Goal: Browse casually

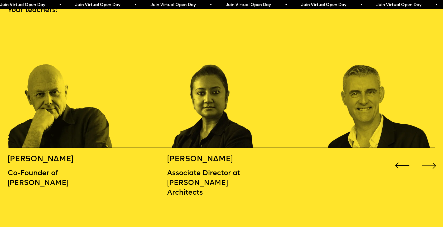
scroll to position [673, 0]
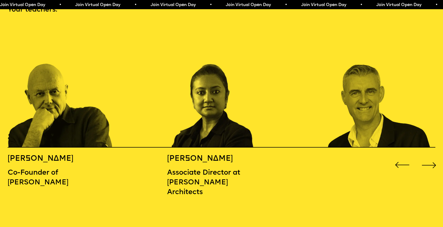
click at [428, 156] on div "Next slide" at bounding box center [429, 165] width 18 height 18
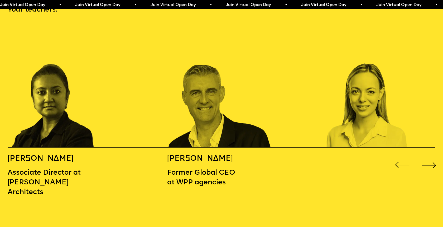
click at [428, 156] on div "Next slide" at bounding box center [429, 165] width 18 height 18
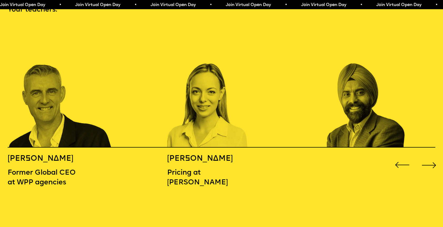
click at [428, 156] on div "Next slide" at bounding box center [429, 165] width 18 height 18
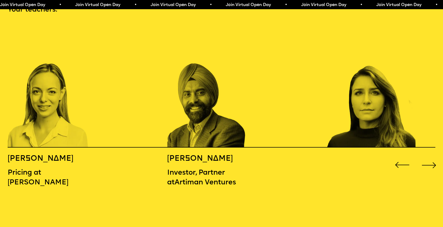
click at [429, 156] on div "Next slide" at bounding box center [429, 165] width 18 height 18
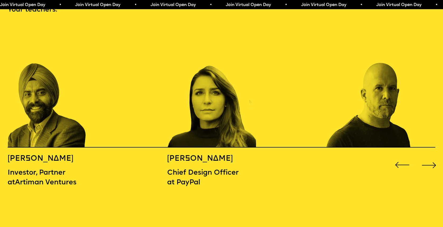
click at [429, 156] on div "Next slide" at bounding box center [429, 165] width 18 height 18
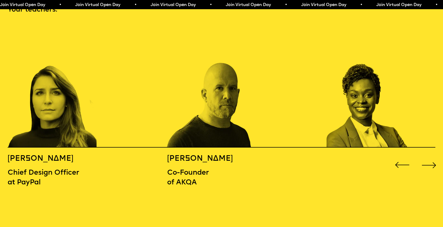
click at [429, 156] on div "Next slide" at bounding box center [429, 165] width 18 height 18
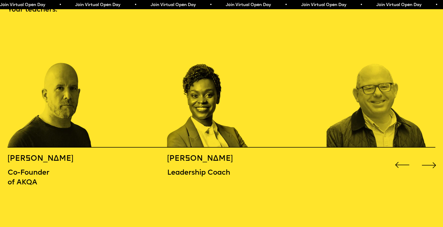
click at [429, 156] on div "Next slide" at bounding box center [429, 165] width 18 height 18
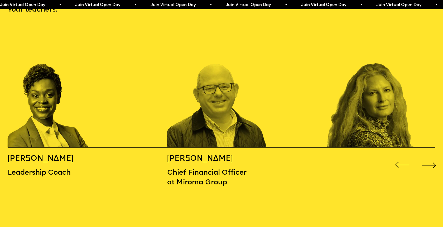
click at [429, 156] on div "Next slide" at bounding box center [429, 165] width 18 height 18
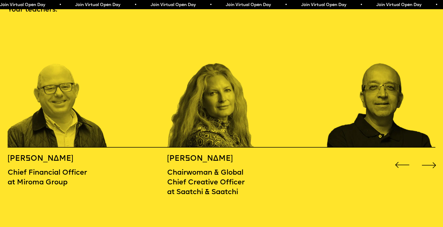
click at [429, 156] on div "Next slide" at bounding box center [429, 165] width 18 height 18
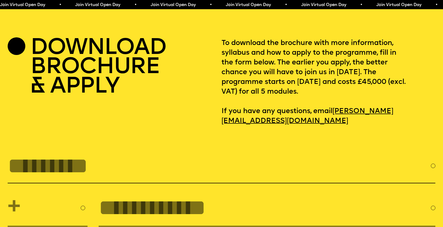
scroll to position [1940, 0]
